Goal: Find specific page/section: Locate a particular part of the current website

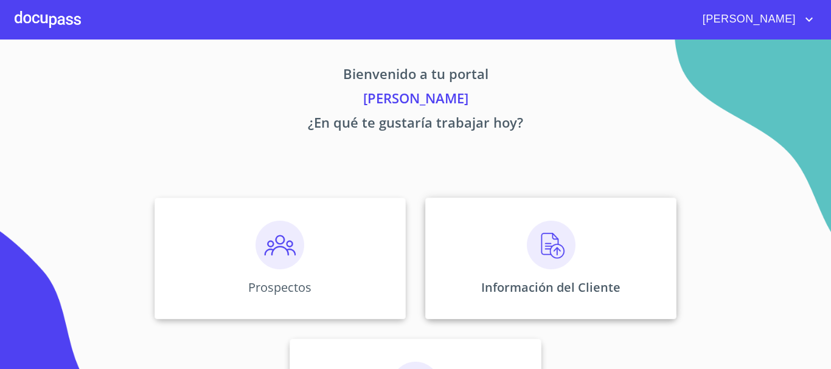
click at [554, 256] on img at bounding box center [551, 245] width 49 height 49
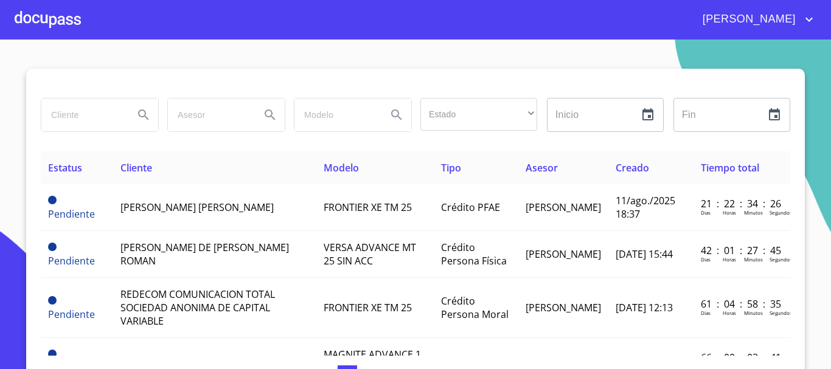
click at [71, 114] on input "search" at bounding box center [82, 115] width 83 height 33
type input "[PERSON_NAME]"
click at [140, 119] on icon "Search" at bounding box center [143, 115] width 15 height 15
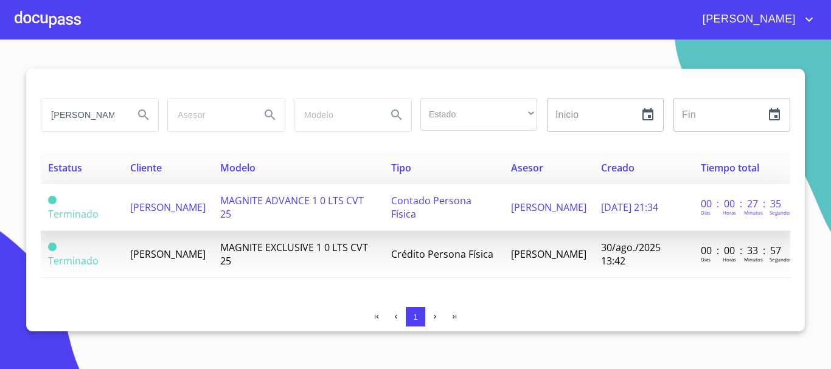
click at [163, 209] on span "[PERSON_NAME]" at bounding box center [167, 207] width 75 height 13
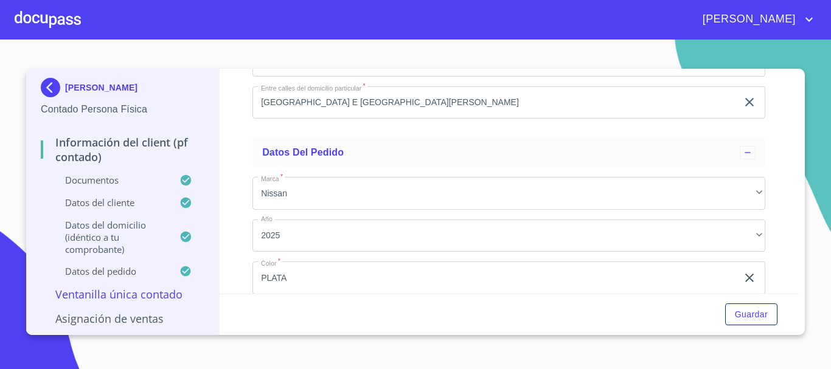
scroll to position [3161, 0]
